Goal: Information Seeking & Learning: Learn about a topic

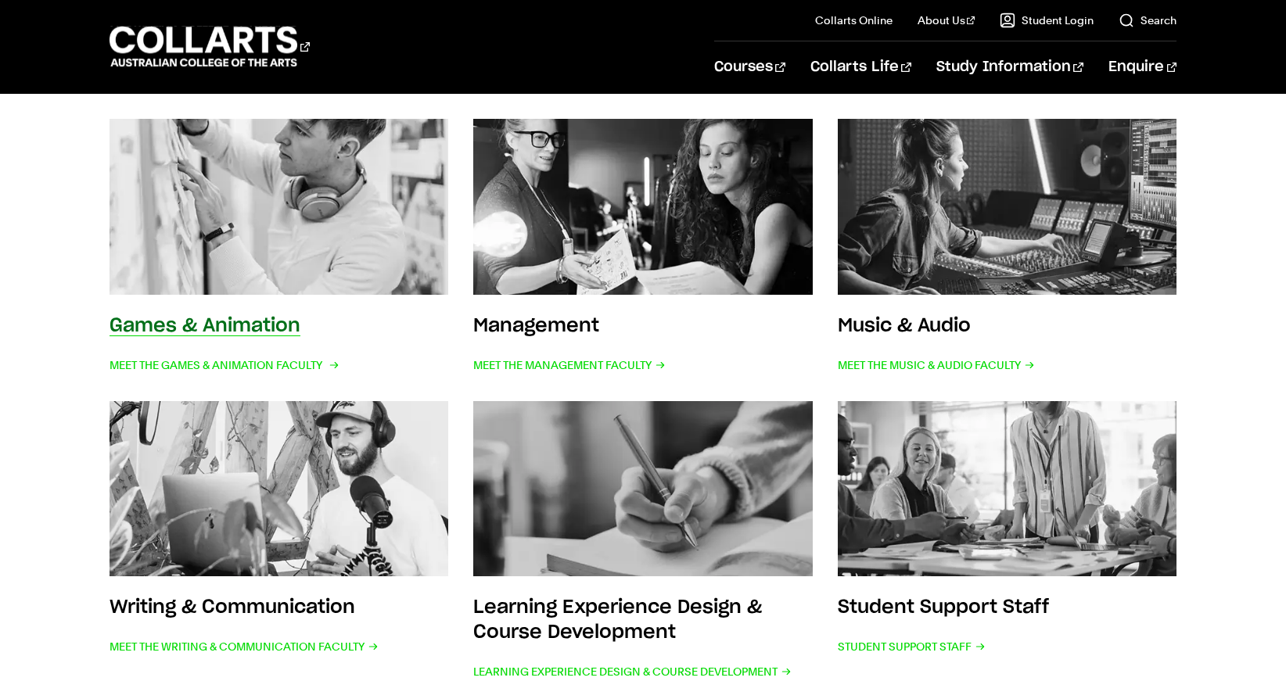
scroll to position [610, 0]
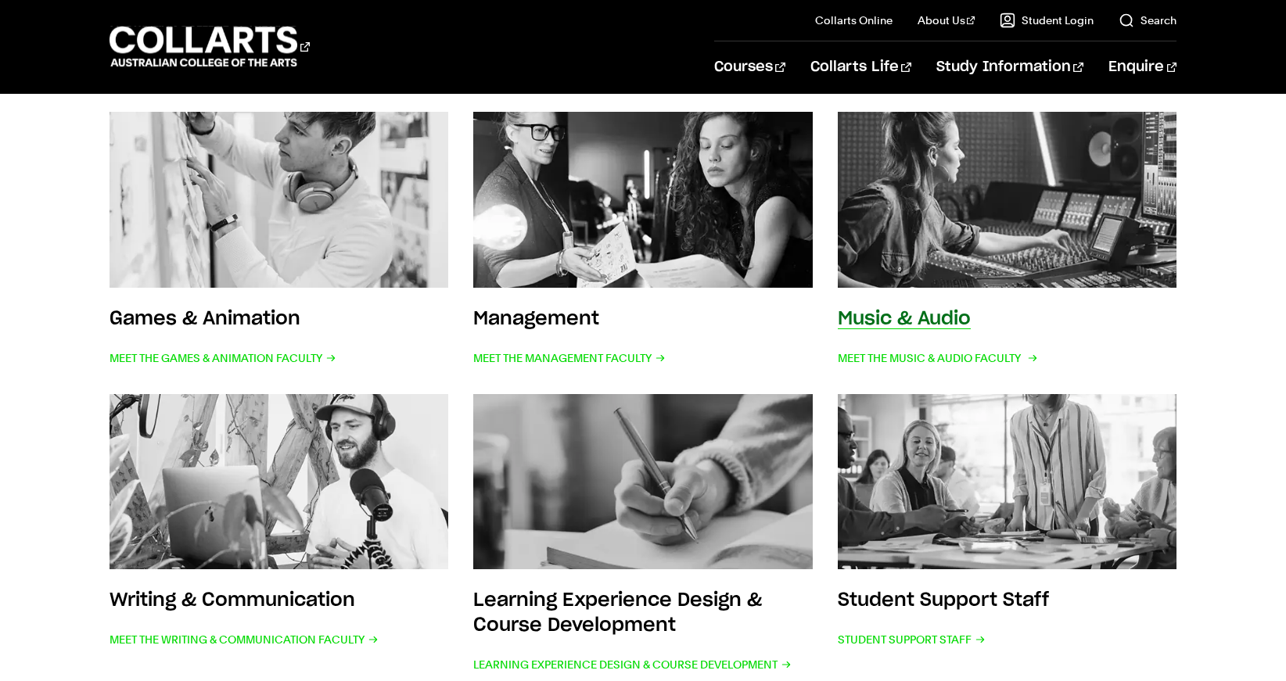
click at [920, 268] on img at bounding box center [1006, 199] width 373 height 193
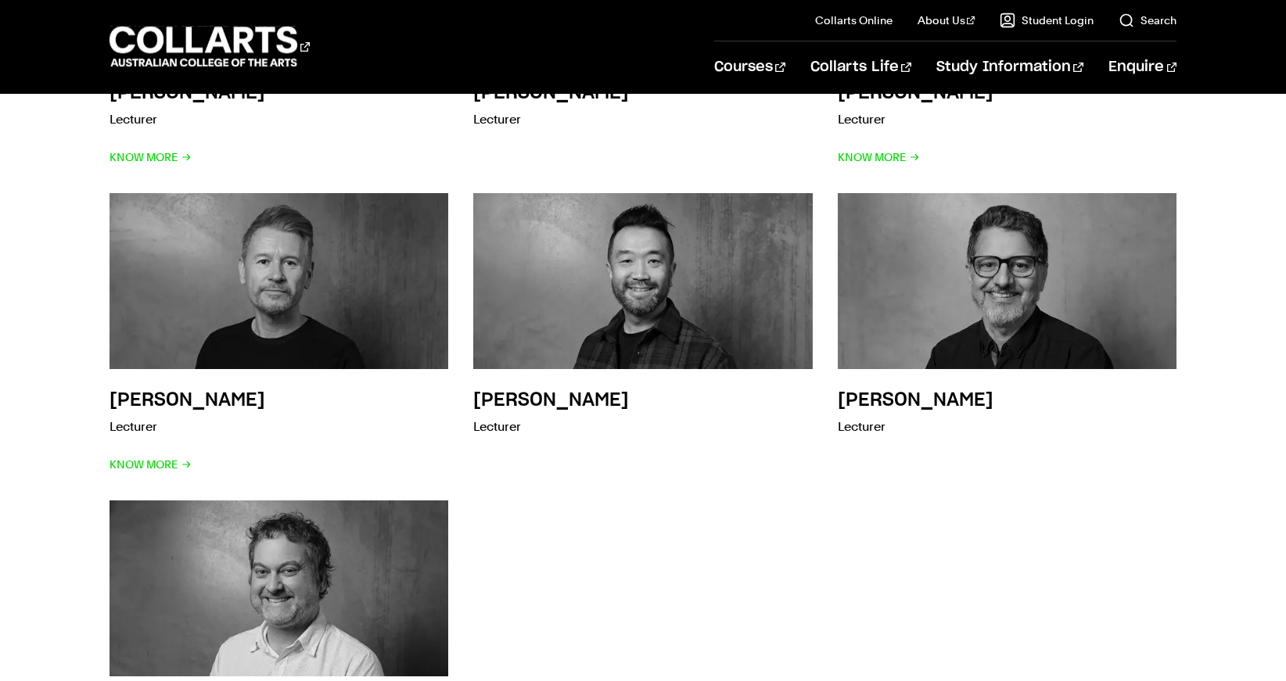
scroll to position [4776, 0]
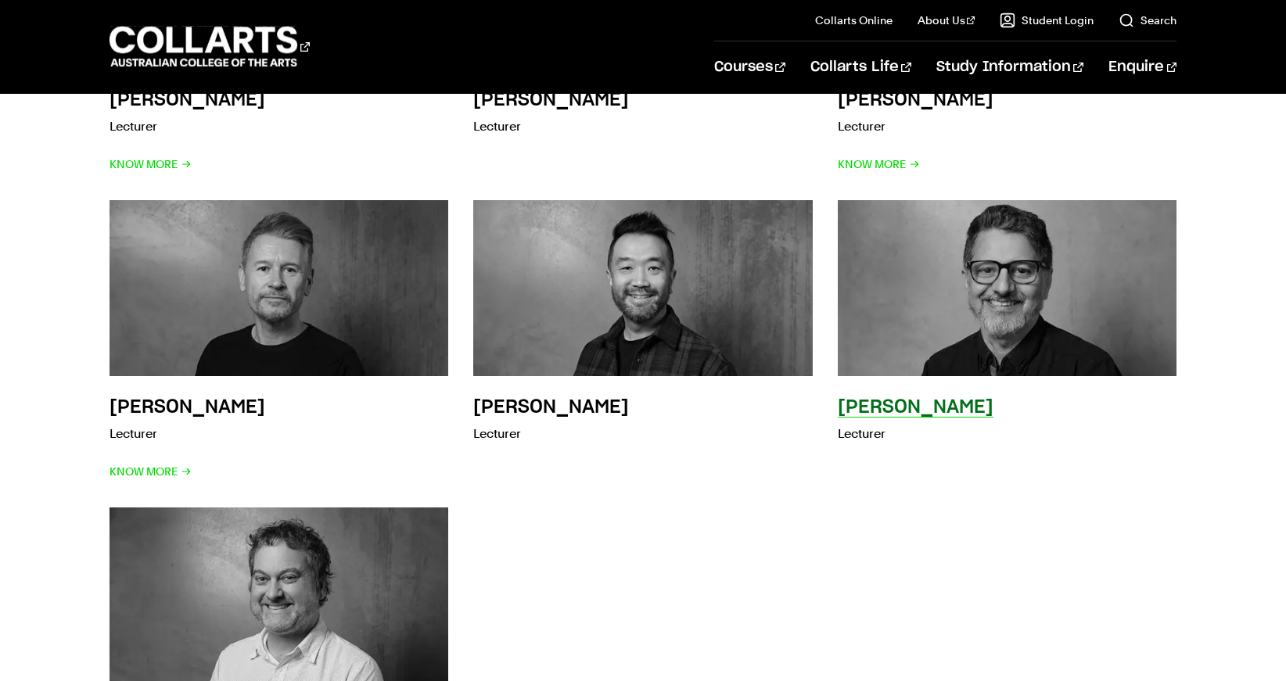
click at [987, 243] on img at bounding box center [1006, 288] width 373 height 193
click at [858, 398] on div "Robert Sedky Lecturer" at bounding box center [915, 439] width 156 height 88
click at [876, 398] on h3 "Robert Sedky" at bounding box center [915, 407] width 156 height 19
click at [938, 318] on img at bounding box center [1006, 288] width 373 height 193
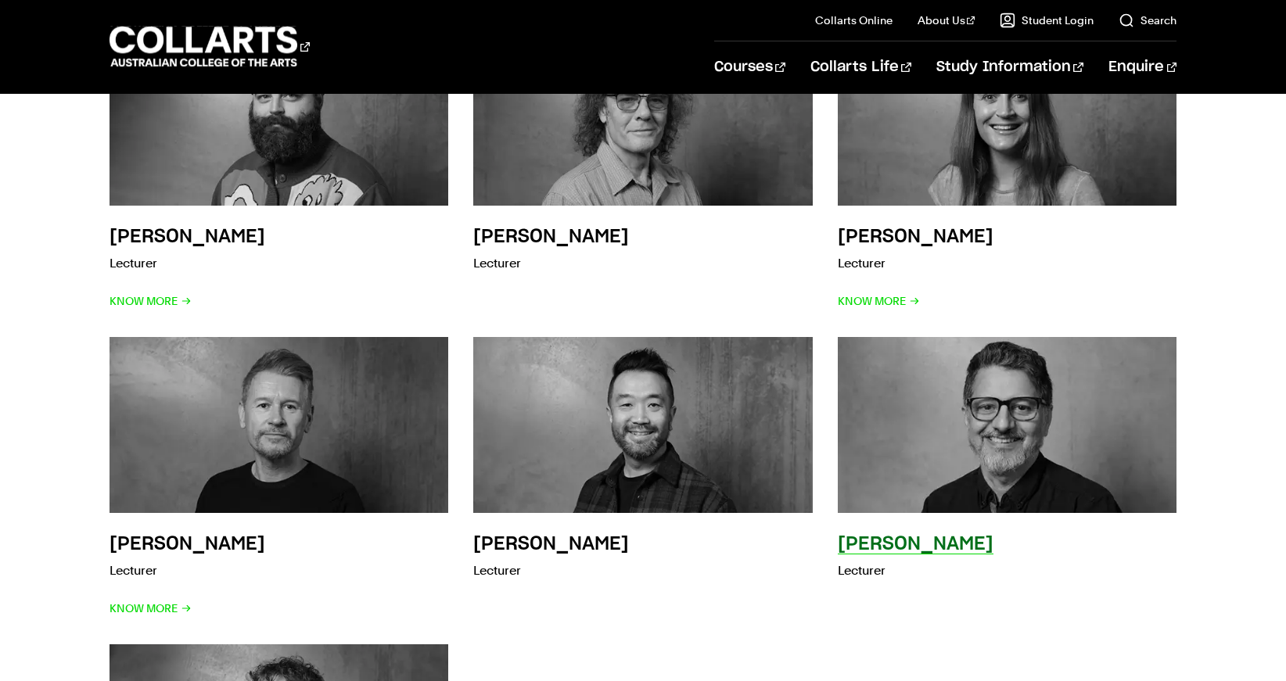
scroll to position [4616, 0]
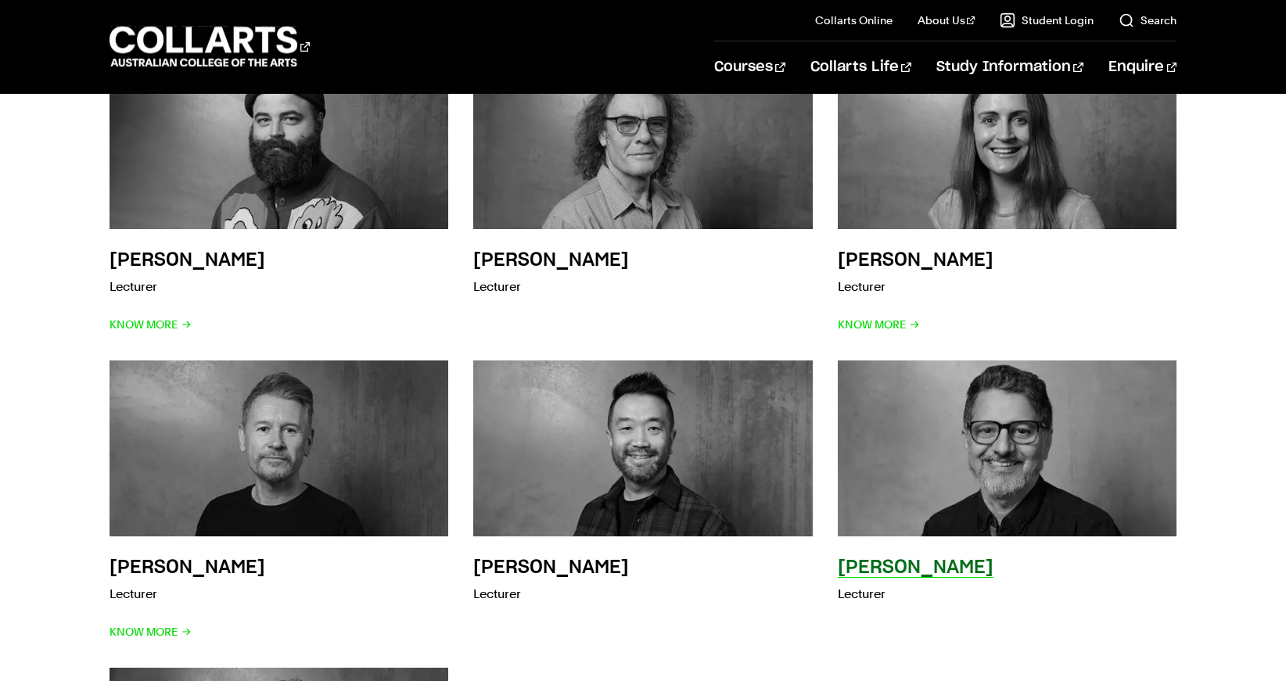
click at [873, 599] on div "Robert Sedky Lecturer" at bounding box center [915, 599] width 156 height 88
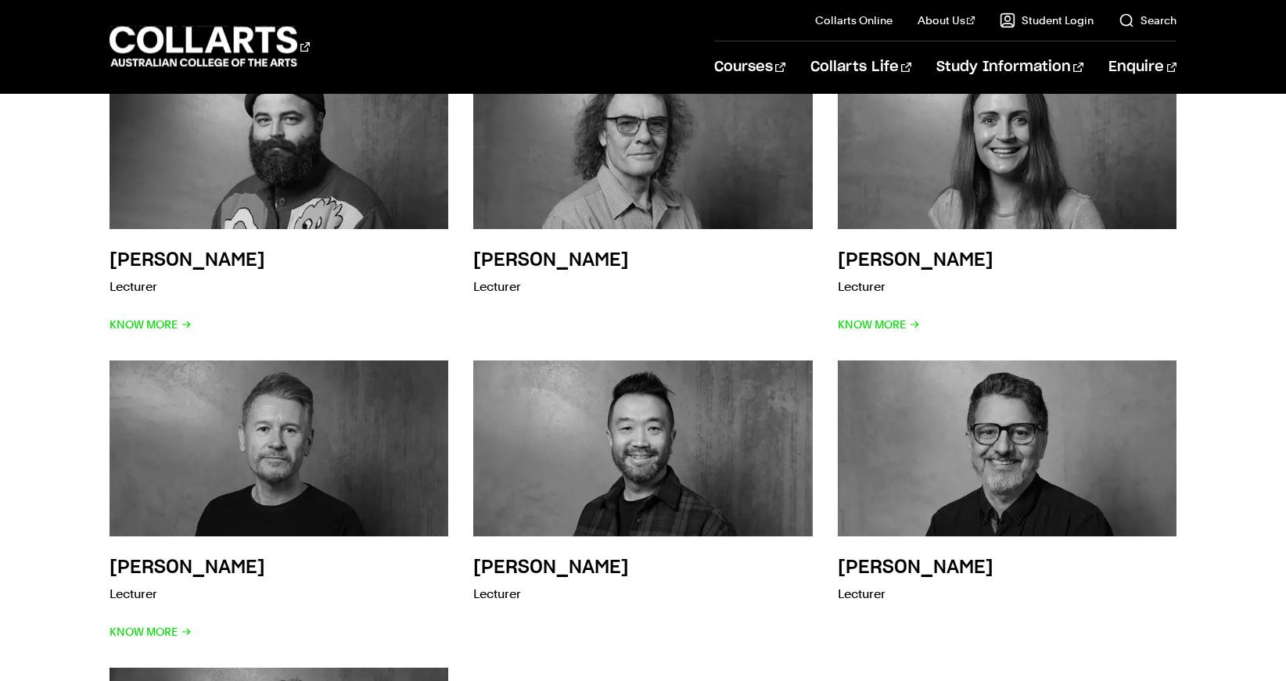
click at [717, 645] on div "Benjamin Colbourne Lecturer Know More Michael Hewes Lecturer Annabel Kilpatrick…" at bounding box center [642, 485] width 1067 height 912
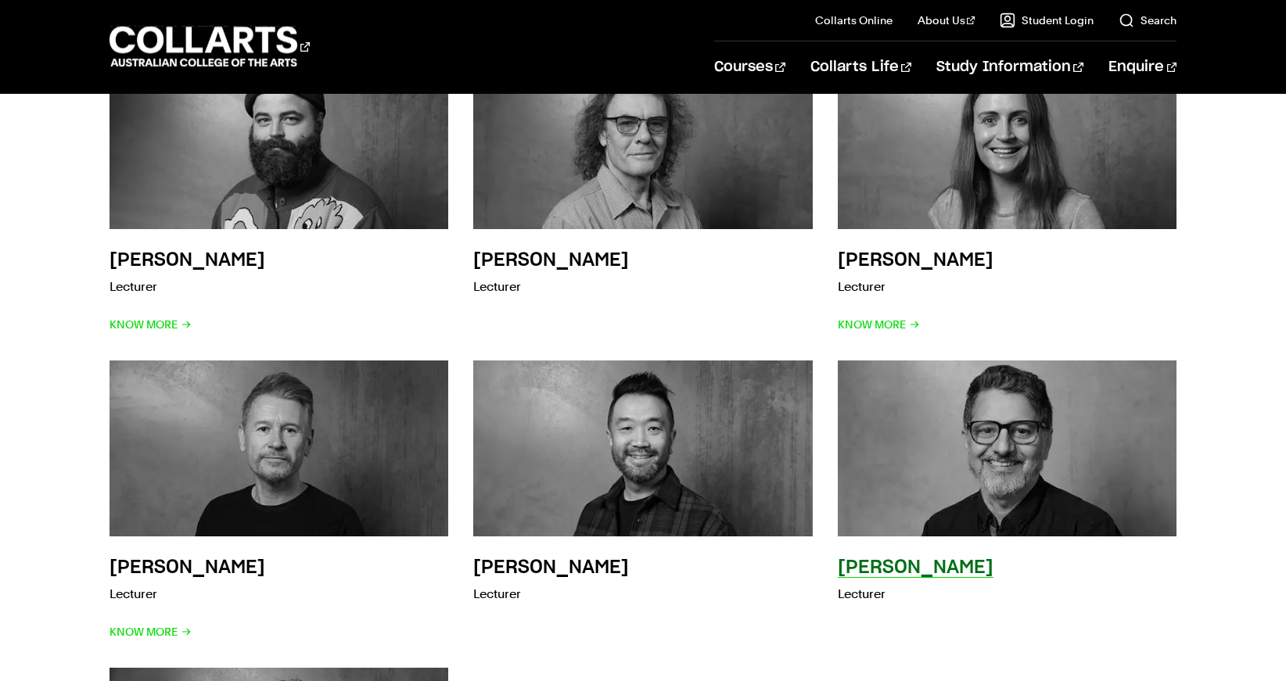
click at [937, 558] on h3 "Robert Sedky" at bounding box center [915, 567] width 156 height 19
click at [914, 556] on div "Robert Sedky Lecturer" at bounding box center [915, 599] width 156 height 88
click at [969, 550] on div "Robert Sedky Lecturer" at bounding box center [1006, 501] width 339 height 282
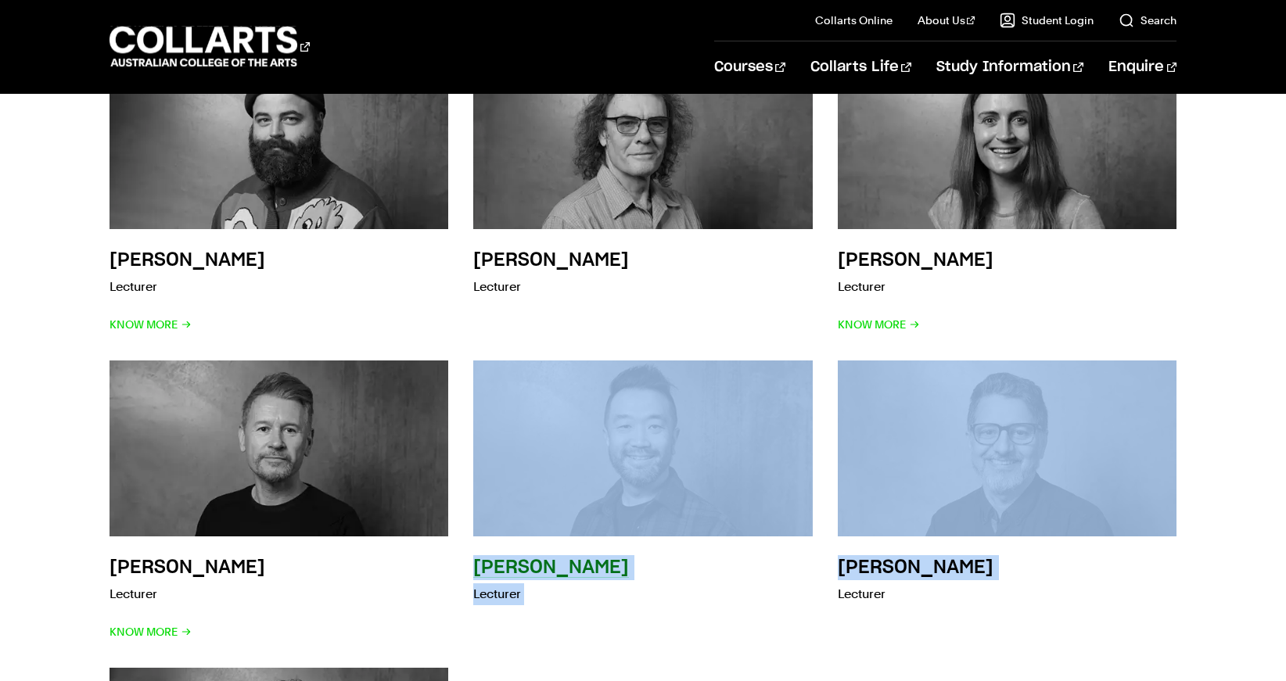
drag, startPoint x: 972, startPoint y: 548, endPoint x: 791, endPoint y: 548, distance: 181.4
click at [791, 548] on div "Benjamin Colbourne Lecturer Know More Michael Hewes Lecturer Annabel Kilpatrick…" at bounding box center [642, 485] width 1067 height 912
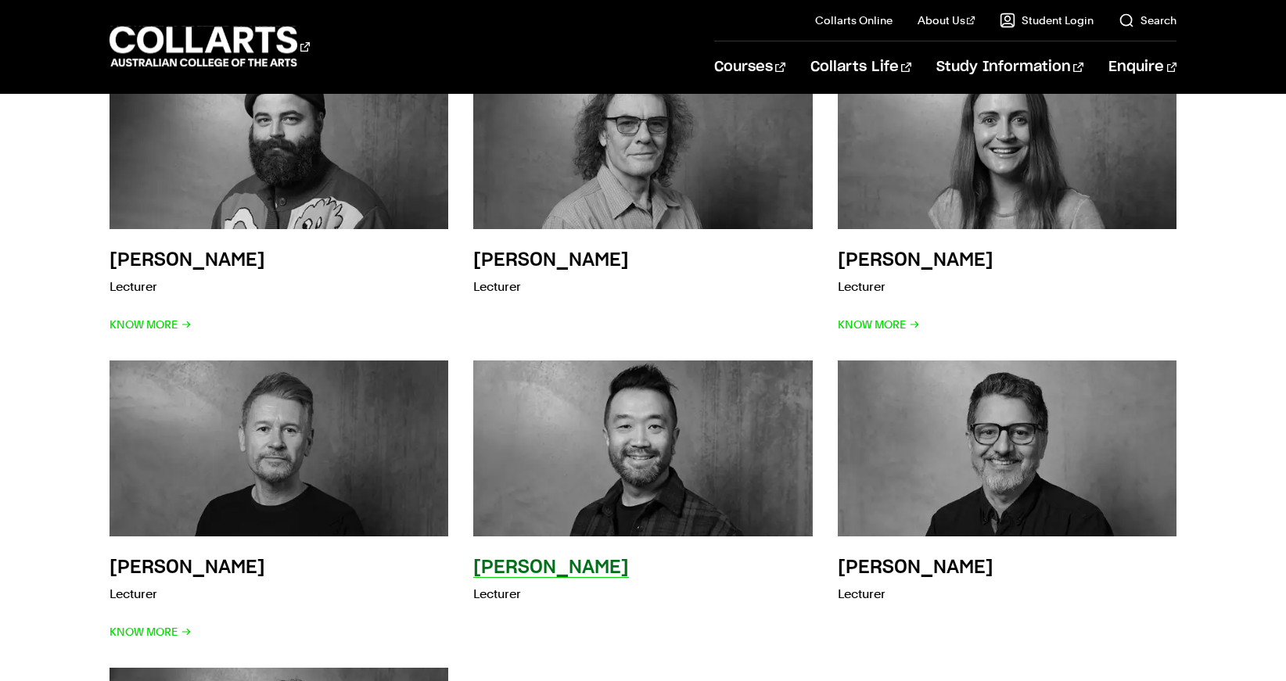
click at [783, 554] on div "Nik Pringadi Lecturer" at bounding box center [642, 501] width 339 height 282
